Goal: Find specific page/section: Find specific page/section

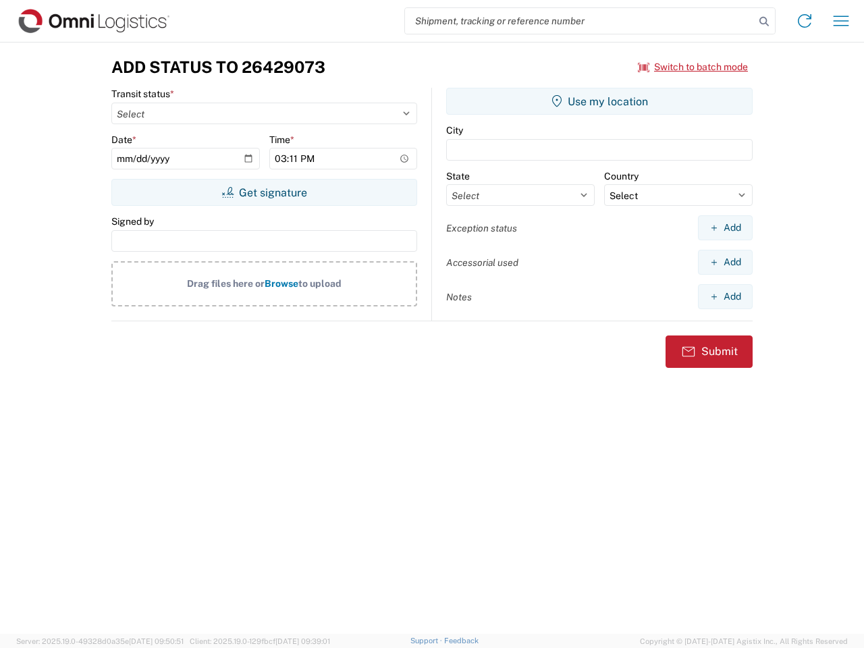
click at [580, 21] on input "search" at bounding box center [579, 21] width 349 height 26
click at [764, 22] on icon at bounding box center [763, 21] width 19 height 19
click at [804, 21] on icon at bounding box center [804, 21] width 22 height 22
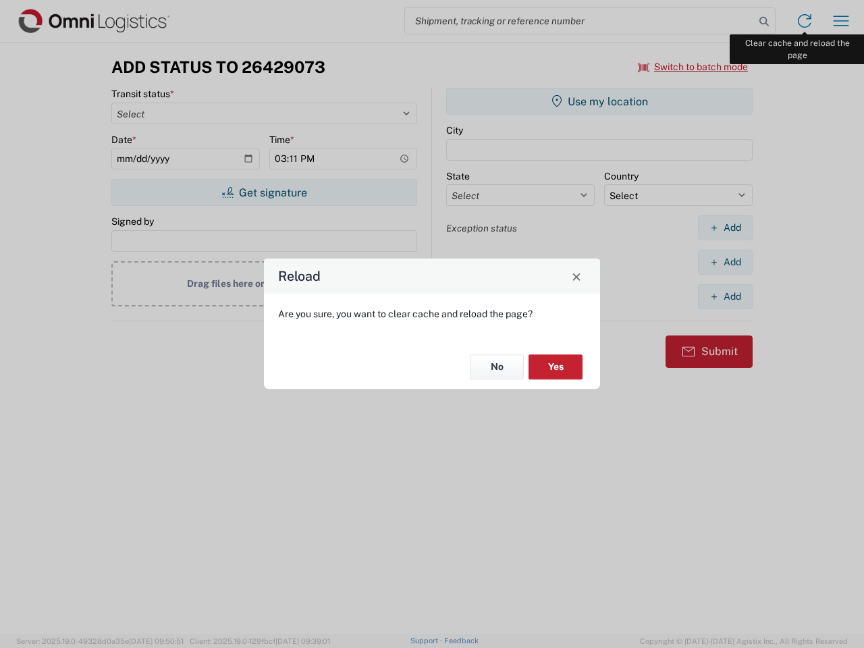
click at [841, 21] on div "Reload Are you sure, you want to clear cache and reload the page? No Yes" at bounding box center [432, 324] width 864 height 648
click at [693, 67] on div "Reload Are you sure, you want to clear cache and reload the page? No Yes" at bounding box center [432, 324] width 864 height 648
click at [264, 192] on div "Reload Are you sure, you want to clear cache and reload the page? No Yes" at bounding box center [432, 324] width 864 height 648
click at [599, 101] on div "Reload Are you sure, you want to clear cache and reload the page? No Yes" at bounding box center [432, 324] width 864 height 648
click at [725, 227] on div "Reload Are you sure, you want to clear cache and reload the page? No Yes" at bounding box center [432, 324] width 864 height 648
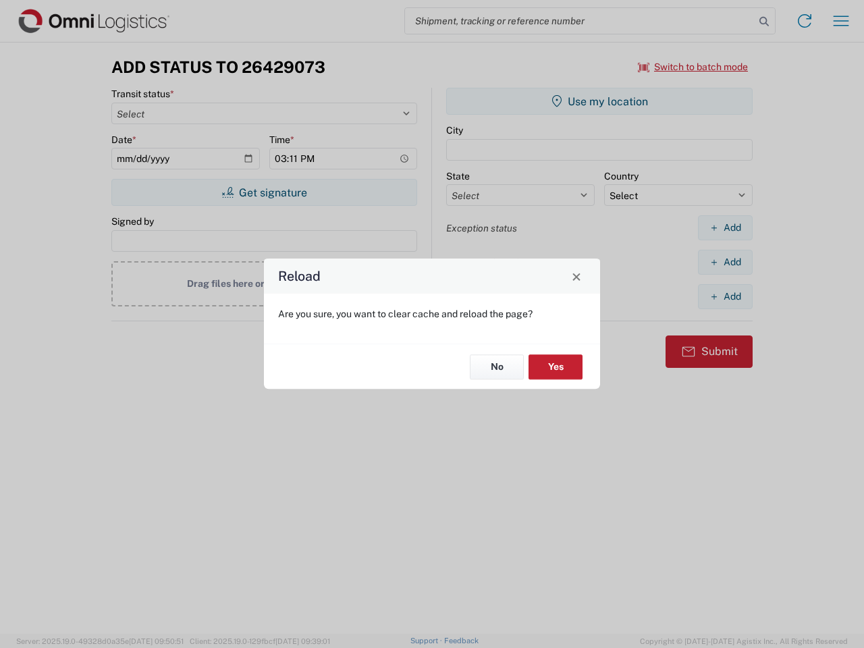
click at [725, 262] on div "Reload Are you sure, you want to clear cache and reload the page? No Yes" at bounding box center [432, 324] width 864 height 648
click at [725, 296] on div "Reload Are you sure, you want to clear cache and reload the page? No Yes" at bounding box center [432, 324] width 864 height 648
